Goal: Navigation & Orientation: Find specific page/section

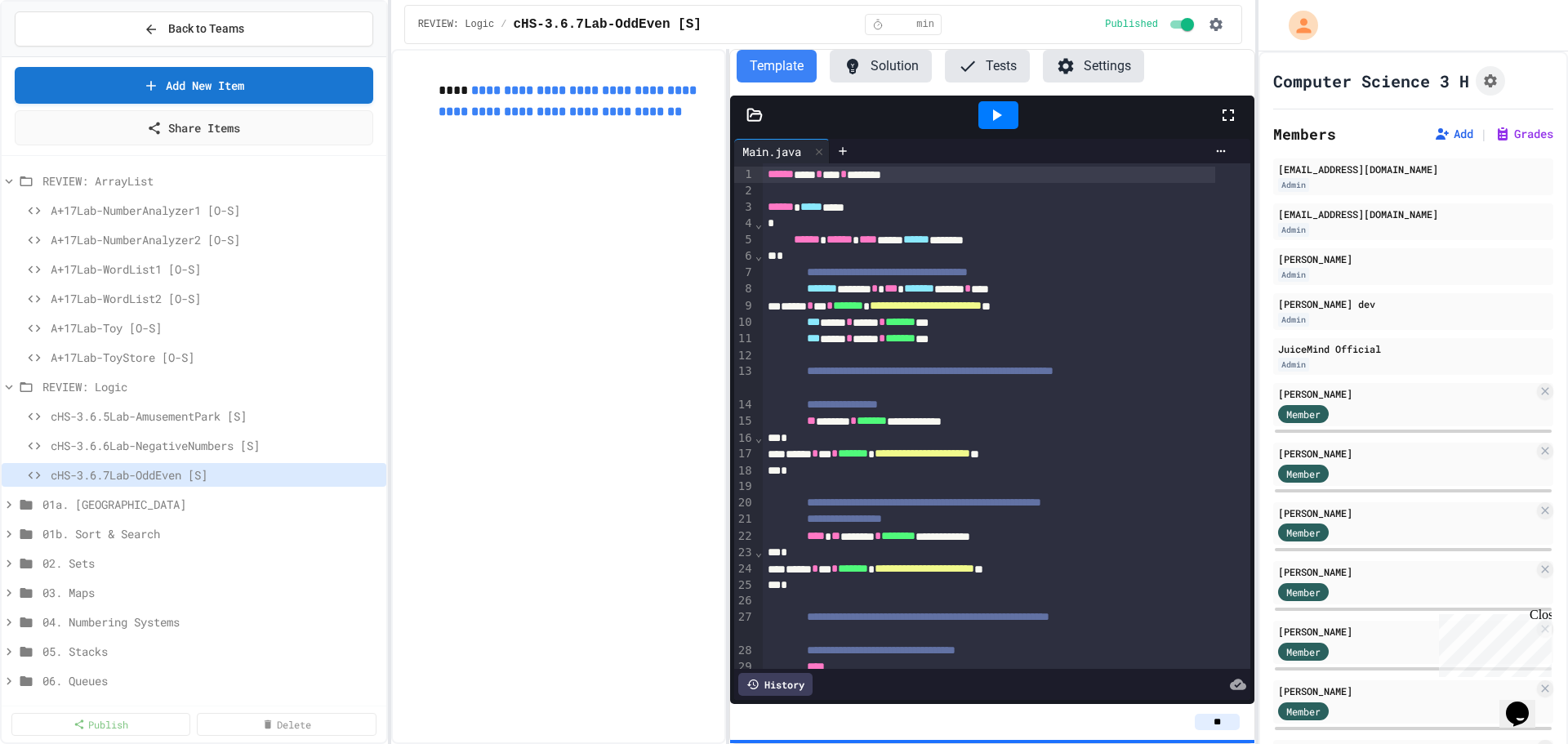
scroll to position [378, 0]
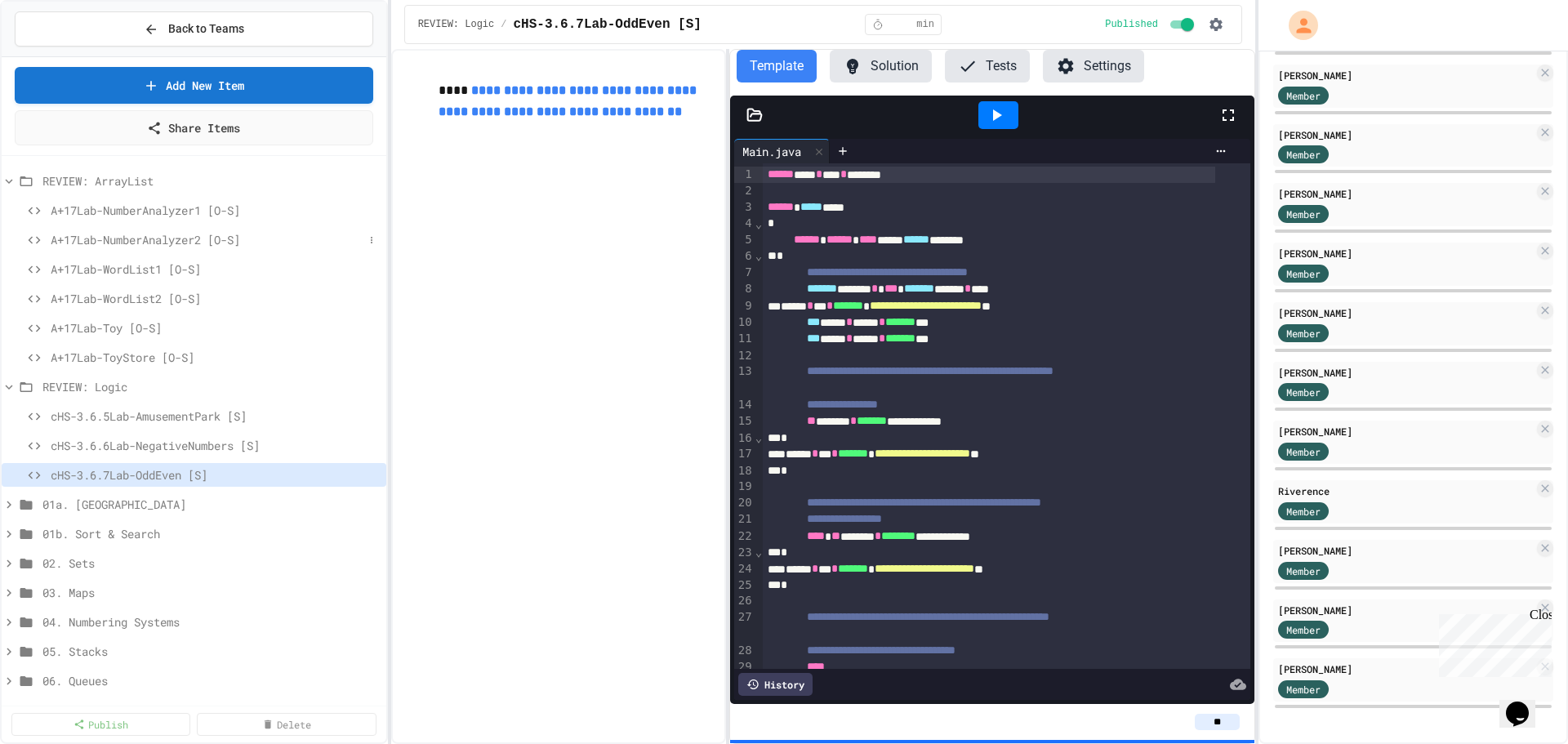
click at [133, 235] on span "A+17Lab-NumberAnalyzer2 [O-S]" at bounding box center [206, 239] width 312 height 17
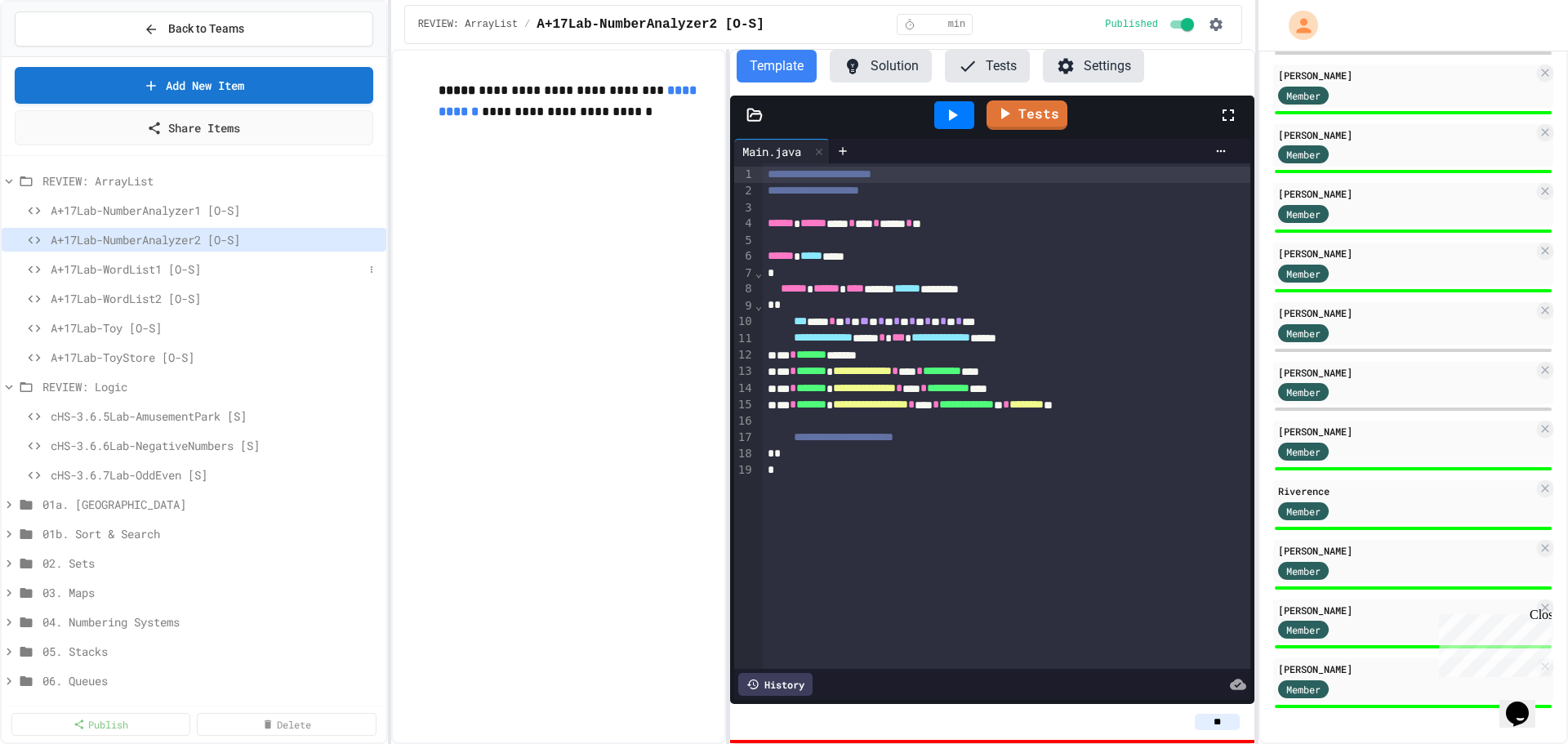
click at [133, 276] on span "A+17Lab-WordList1 [O-S]" at bounding box center [206, 269] width 312 height 17
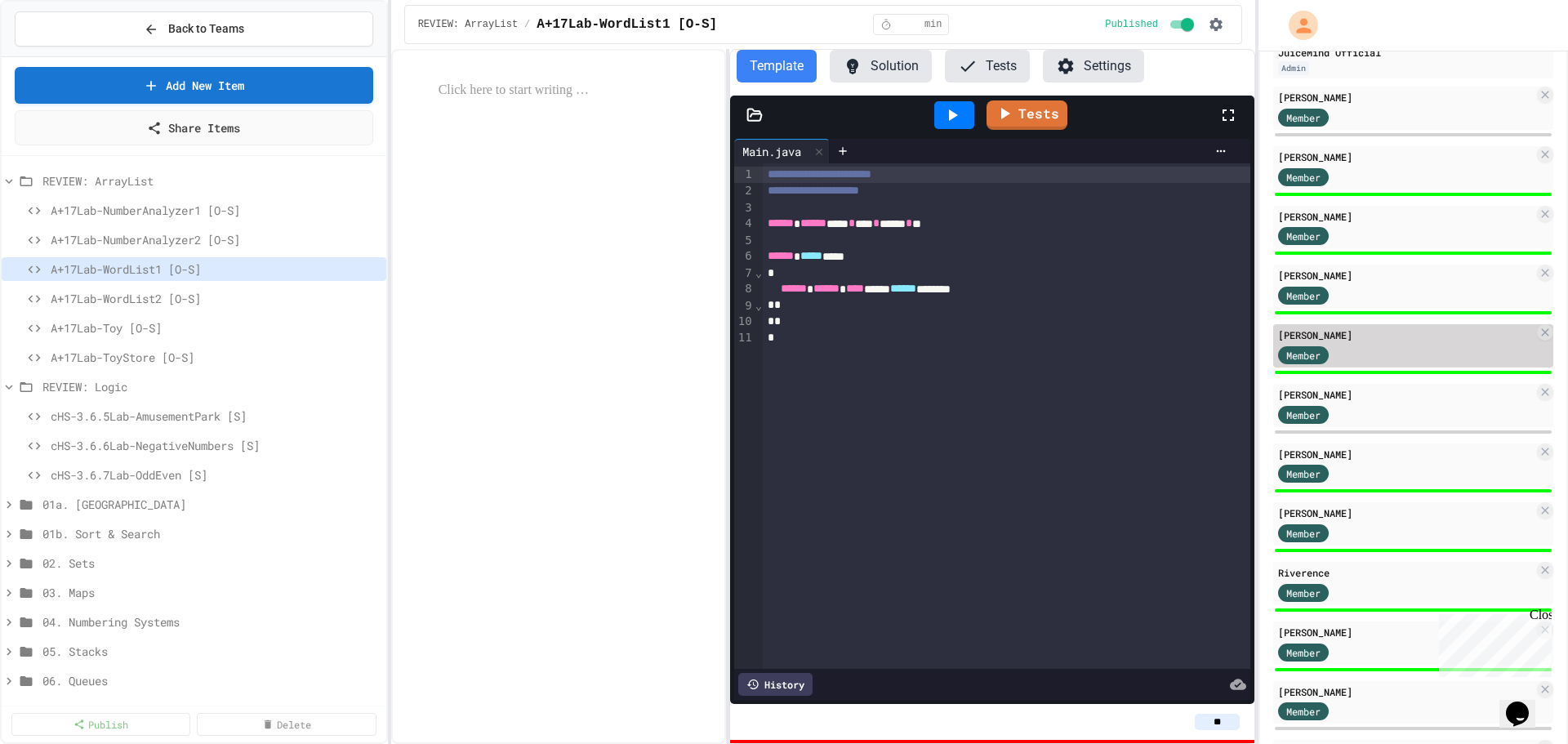
scroll to position [378, 0]
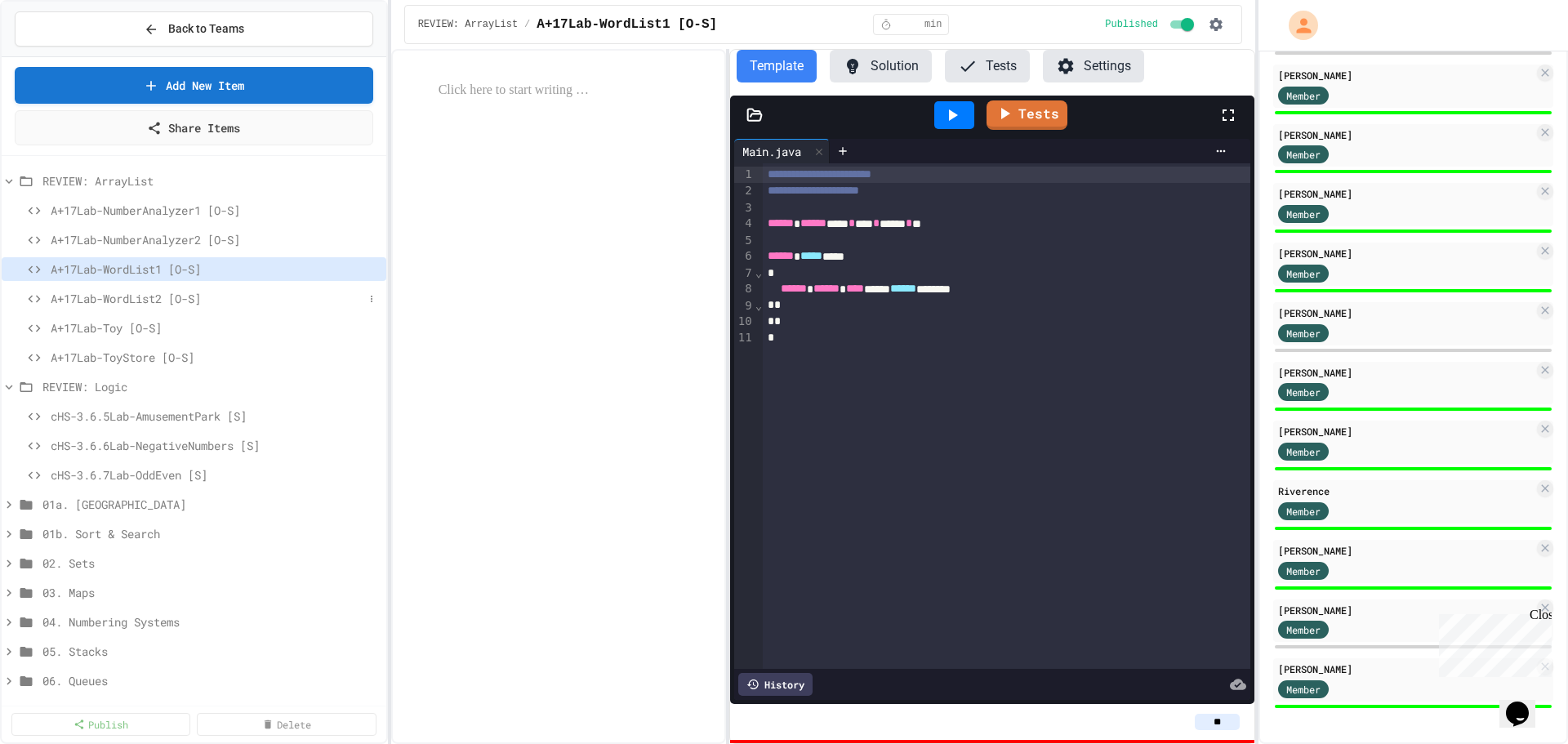
click at [144, 299] on span "A+17Lab-WordList2 [O-S]" at bounding box center [206, 298] width 312 height 17
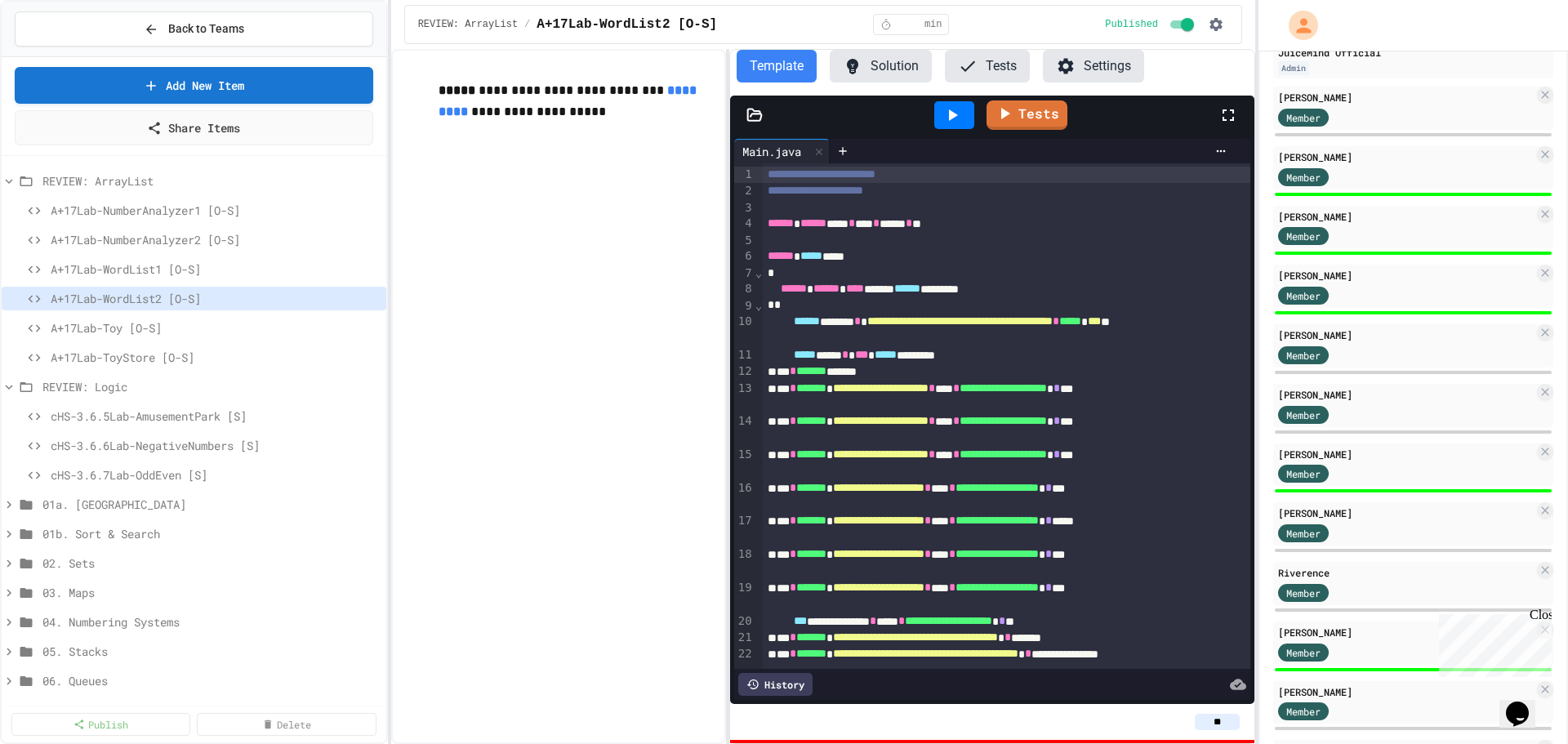
scroll to position [378, 0]
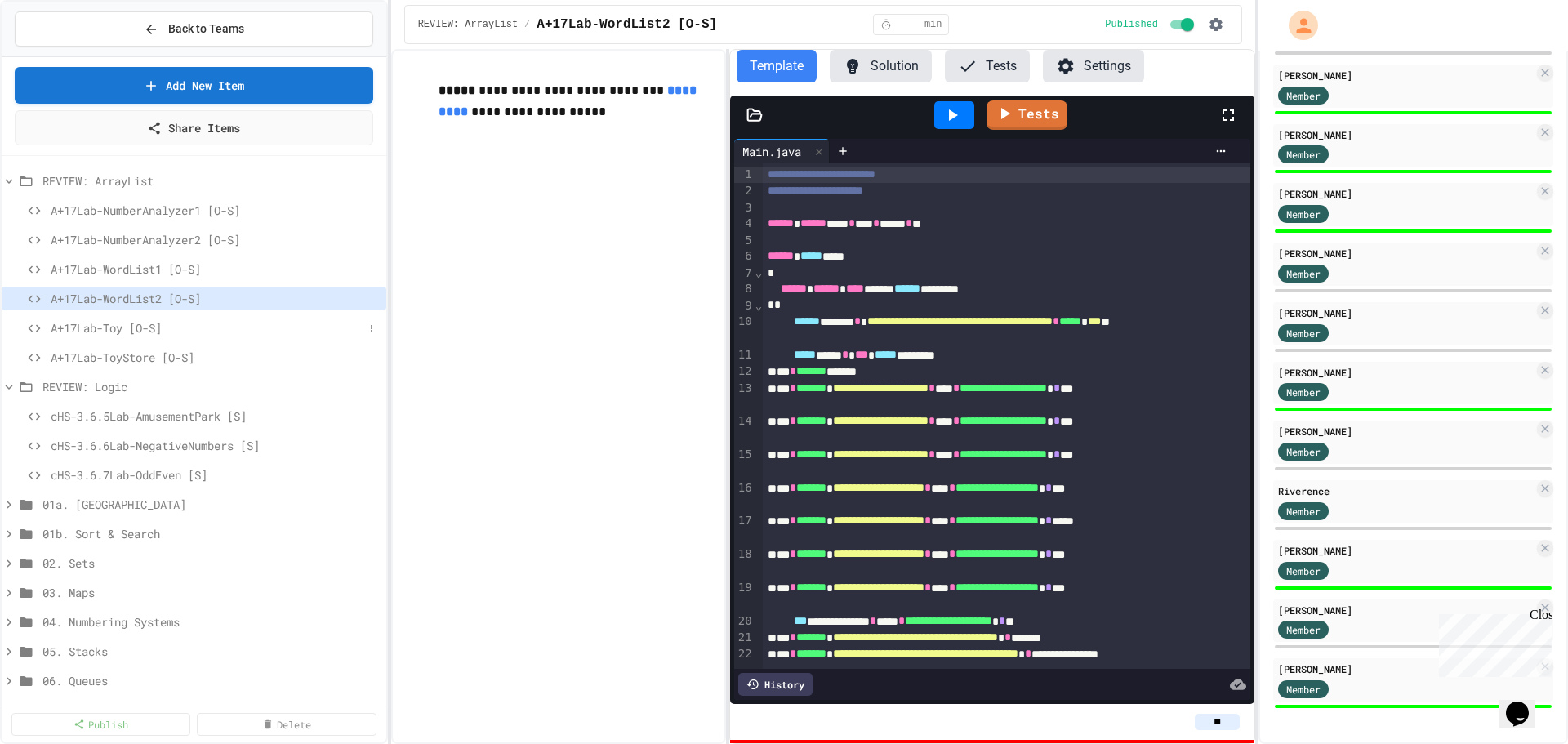
click at [124, 332] on span "A+17Lab-Toy [O-S]" at bounding box center [206, 328] width 312 height 17
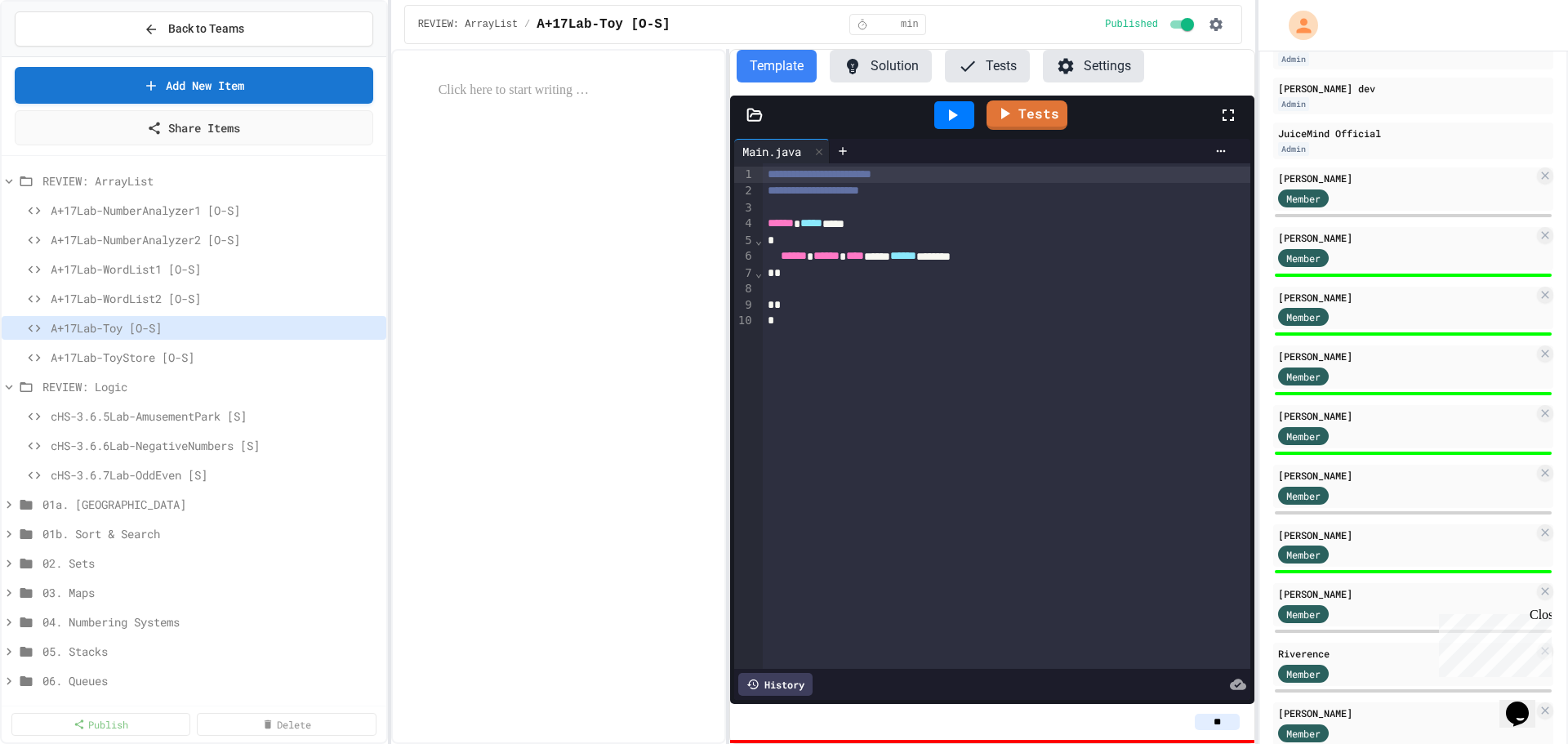
scroll to position [214, 0]
click at [119, 420] on span "cHS-3.6.5Lab-AmusementPark [S]" at bounding box center [206, 416] width 312 height 17
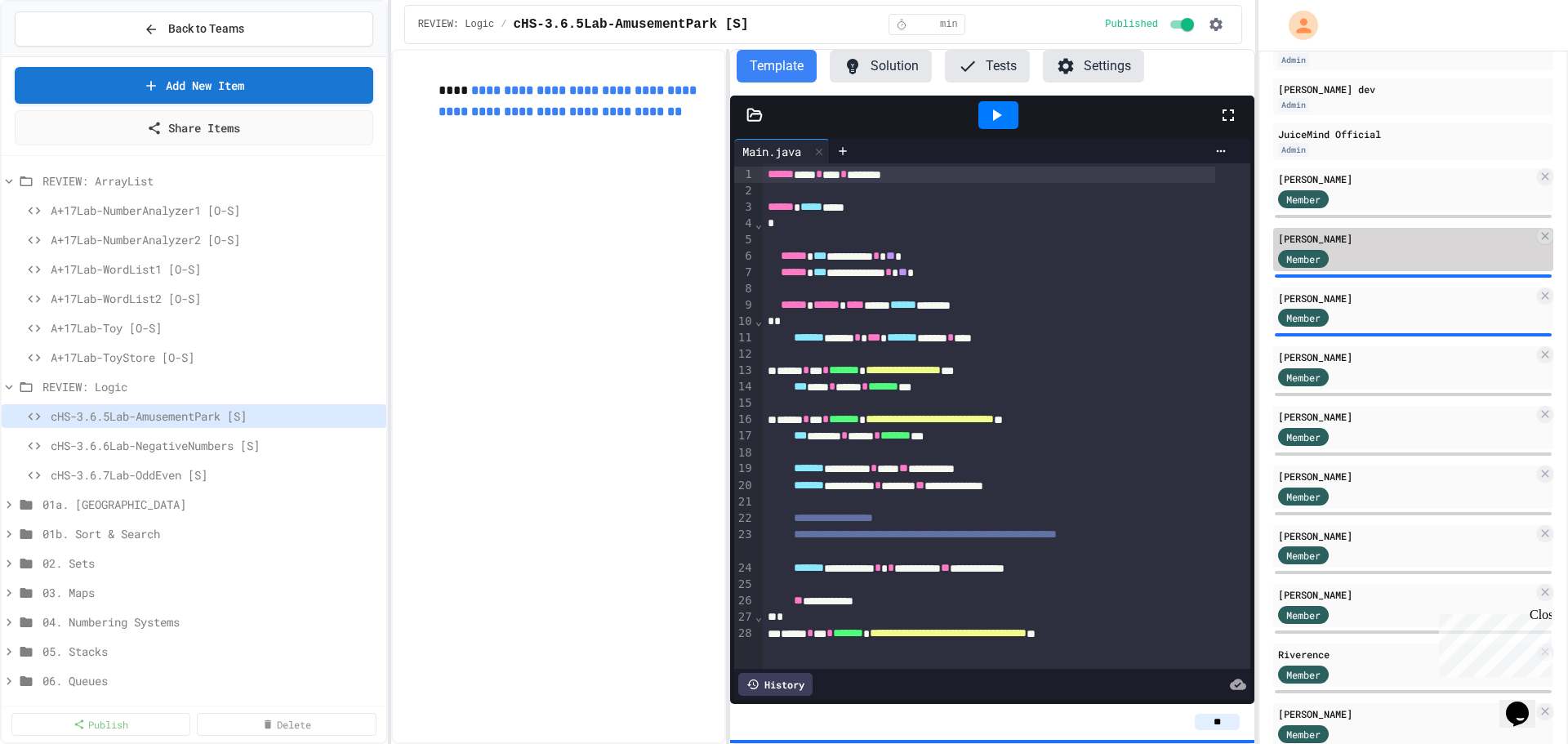
click at [1321, 266] on div "Member" at bounding box center [1303, 259] width 51 height 18
click at [1403, 261] on div "Member" at bounding box center [1405, 257] width 255 height 20
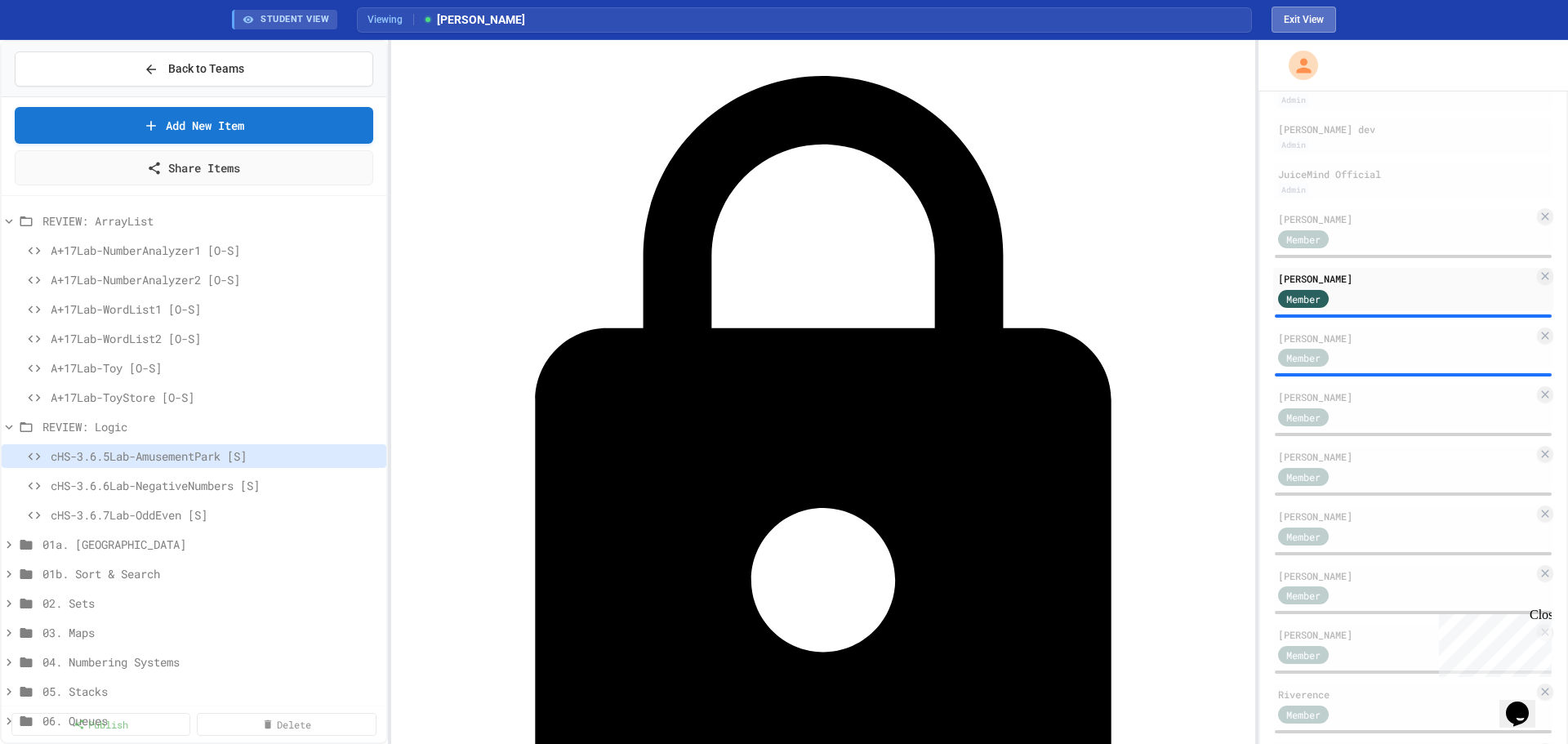
click at [1313, 17] on button "Exit View" at bounding box center [1303, 19] width 64 height 26
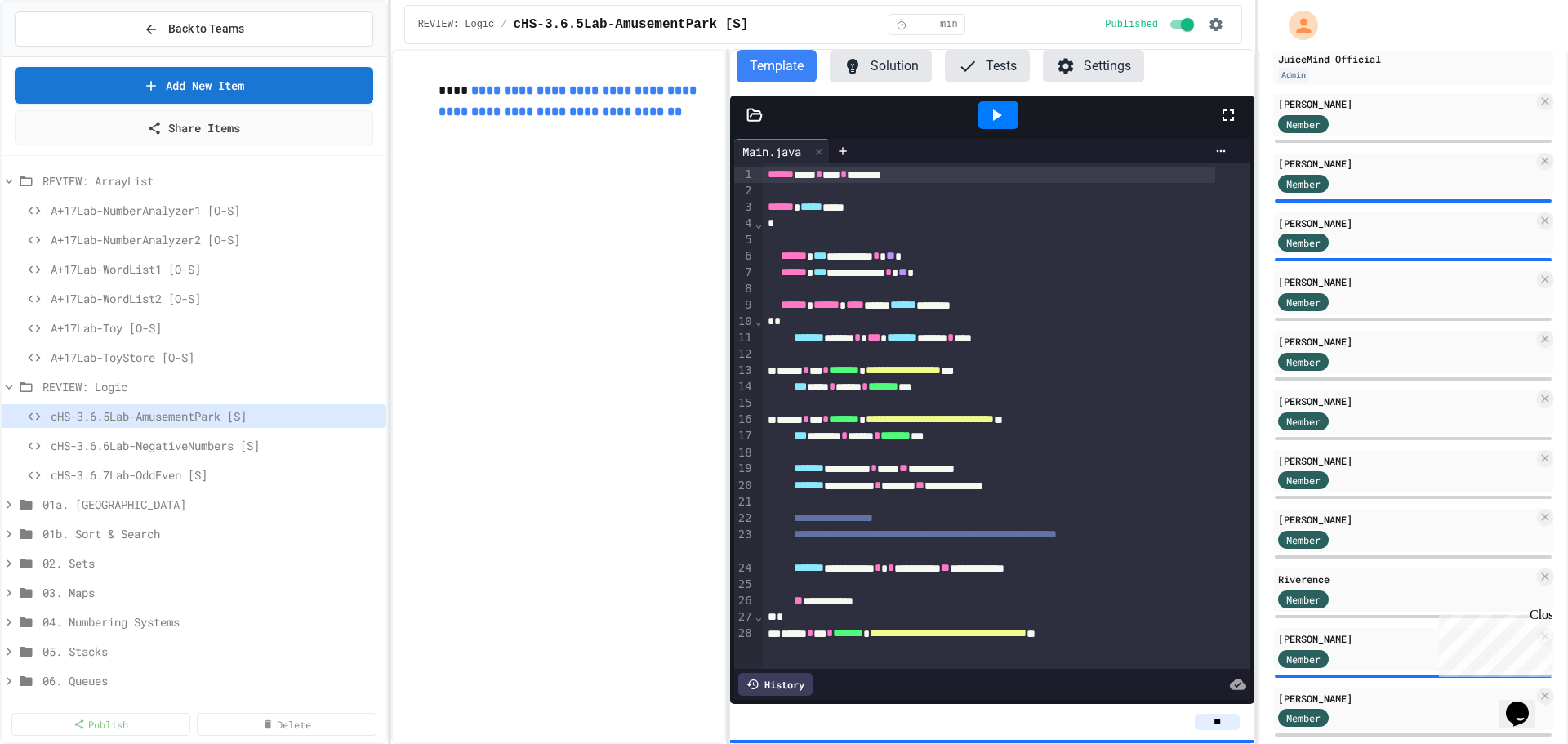
scroll to position [378, 0]
